Goal: Transaction & Acquisition: Purchase product/service

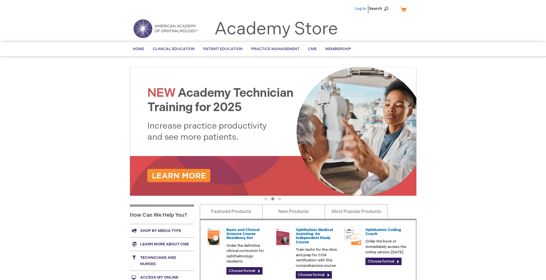
click at [361, 9] on link "Log In" at bounding box center [360, 8] width 11 height 5
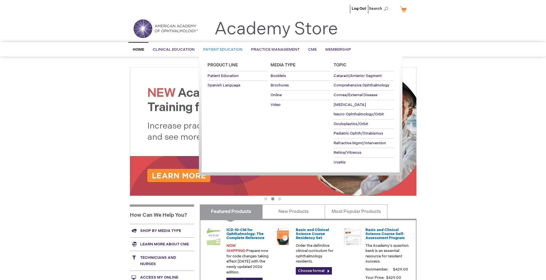
click at [221, 50] on span "Patient Education" at bounding box center [222, 49] width 39 height 5
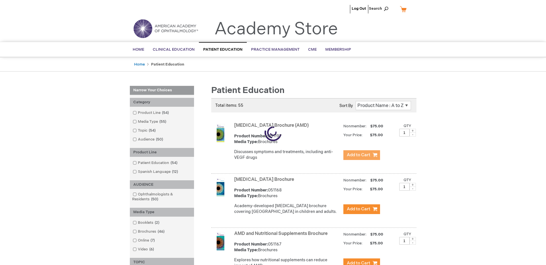
click at [361, 155] on span "Add to Cart" at bounding box center [358, 154] width 23 height 5
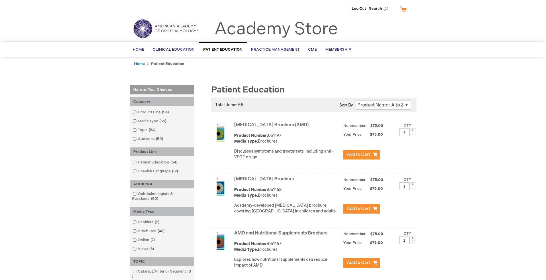
click at [282, 236] on link "AMD and Nutritional Supplements Brochure" at bounding box center [280, 233] width 93 height 5
